Goal: Task Accomplishment & Management: Manage account settings

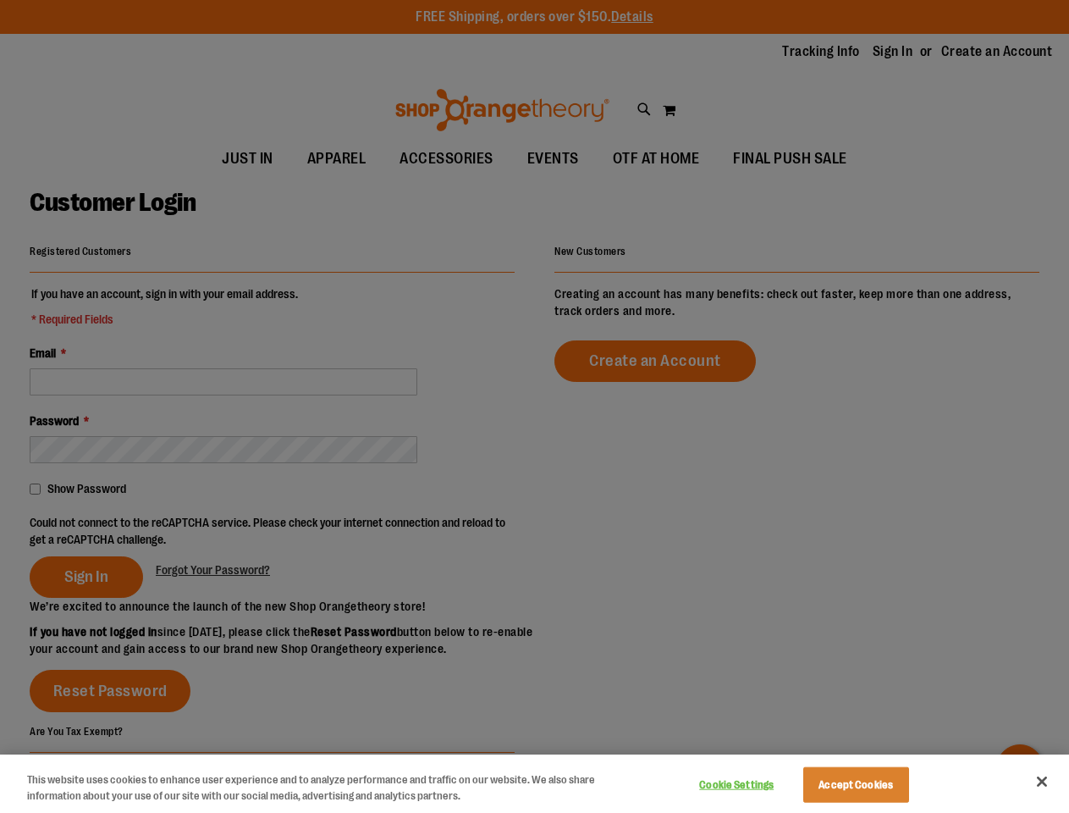
click at [534, 406] on div at bounding box center [534, 406] width 1069 height 813
click at [758, 785] on button "Cookie Settings" at bounding box center [737, 785] width 106 height 34
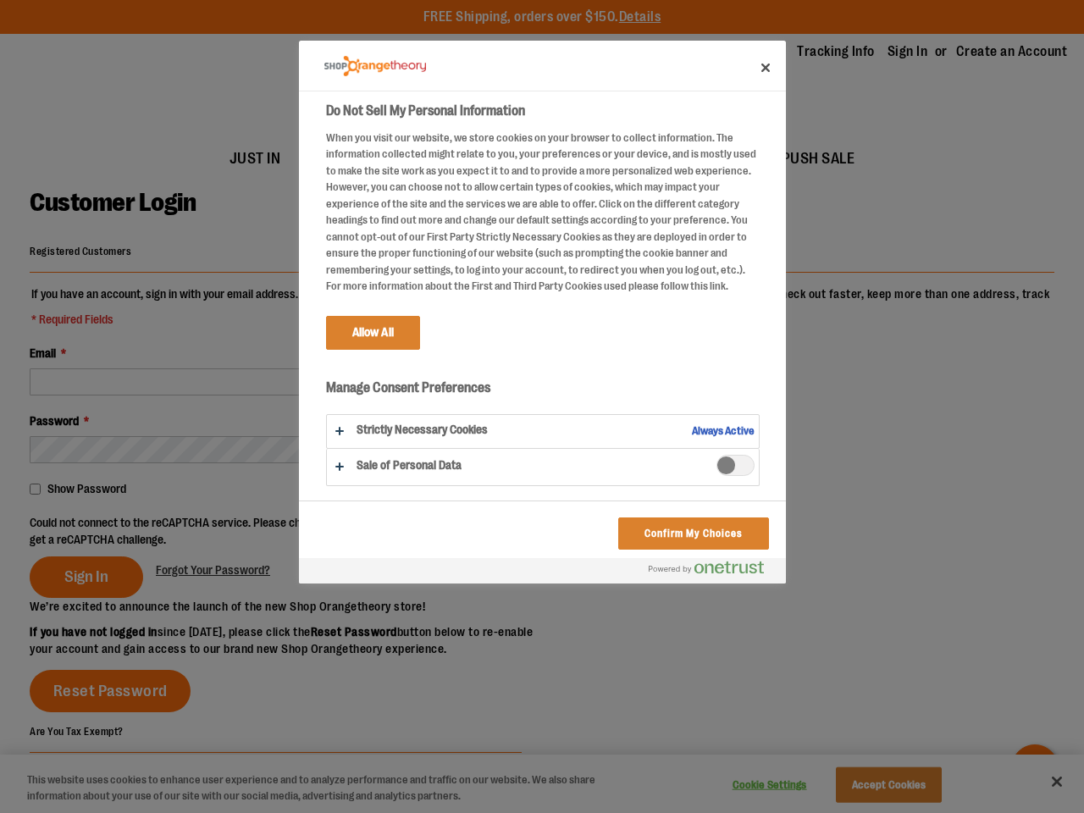
click at [877, 785] on div at bounding box center [542, 406] width 1084 height 813
click at [1042, 782] on div at bounding box center [542, 406] width 1084 height 813
click at [275, 530] on div at bounding box center [542, 406] width 1084 height 813
